Goal: Go to known website: Go to known website

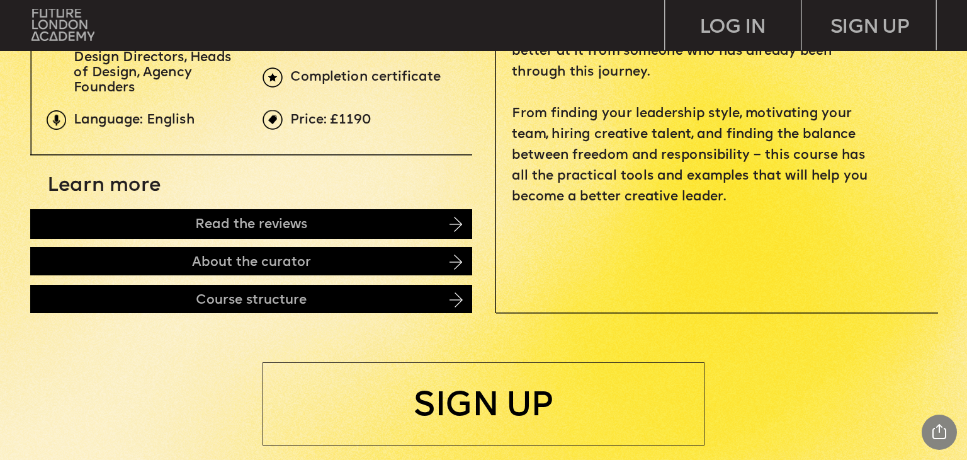
scroll to position [441, 0]
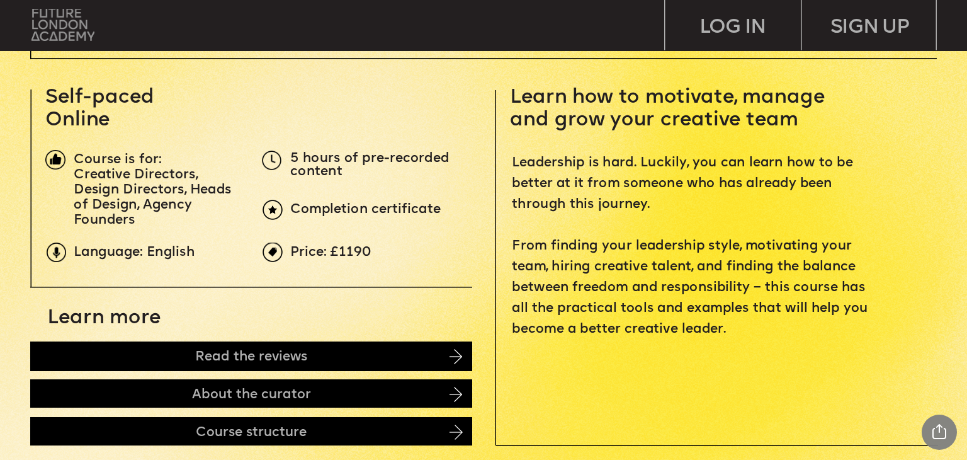
click at [63, 26] on img at bounding box center [63, 25] width 64 height 32
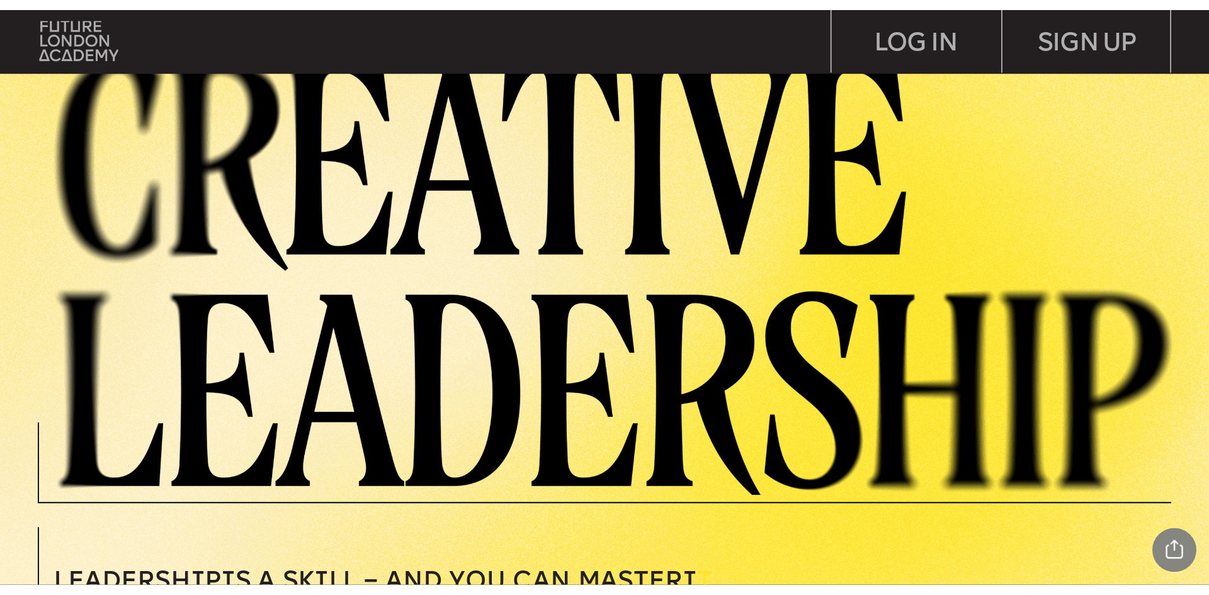
scroll to position [0, 0]
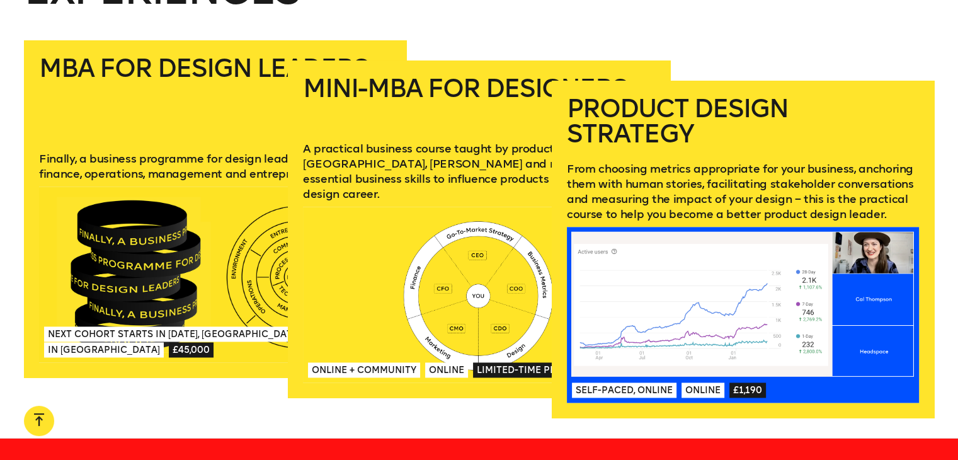
scroll to position [1788, 0]
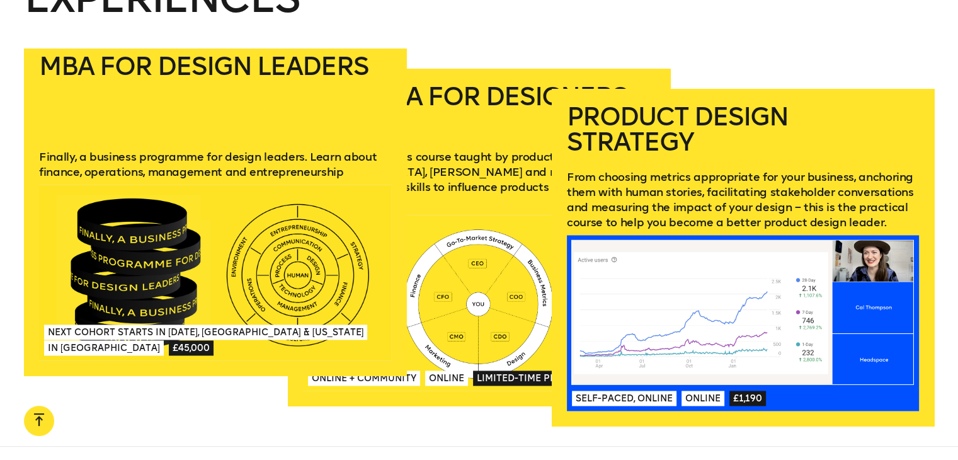
click at [211, 262] on div at bounding box center [215, 273] width 352 height 176
